Goal: Information Seeking & Learning: Check status

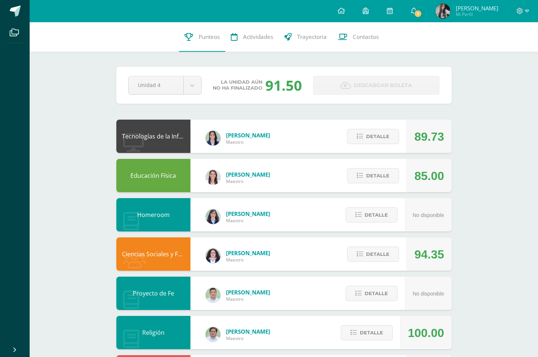
click at [450, 12] on img at bounding box center [442, 11] width 15 height 15
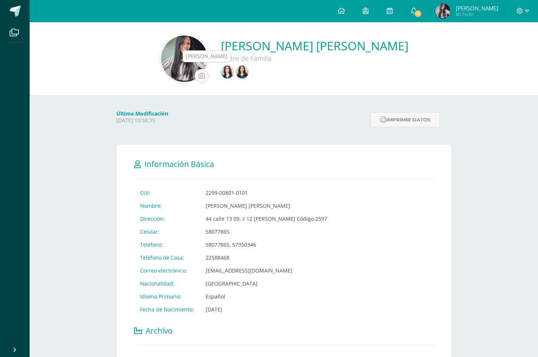
click at [236, 73] on img at bounding box center [242, 72] width 13 height 13
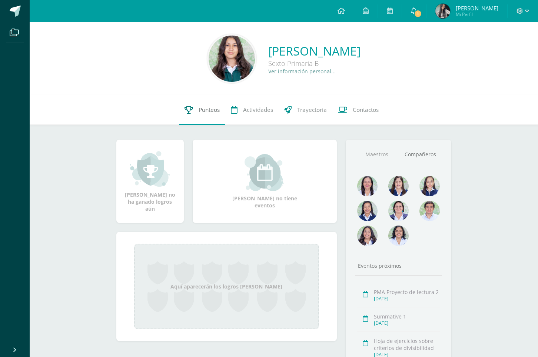
click at [210, 104] on link "Punteos" at bounding box center [202, 110] width 46 height 30
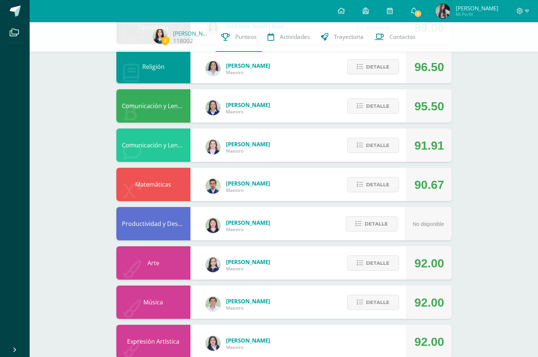
scroll to position [318, 0]
